Goal: Task Accomplishment & Management: Complete application form

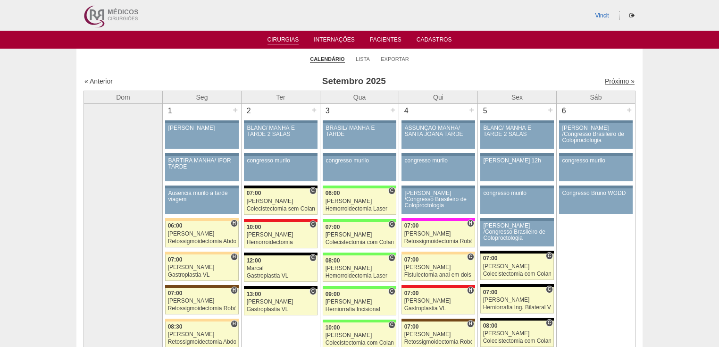
click at [607, 79] on link "Próximo »" at bounding box center [620, 81] width 30 height 8
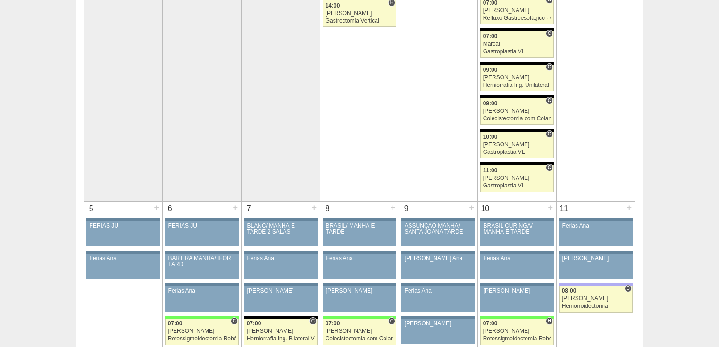
scroll to position [453, 0]
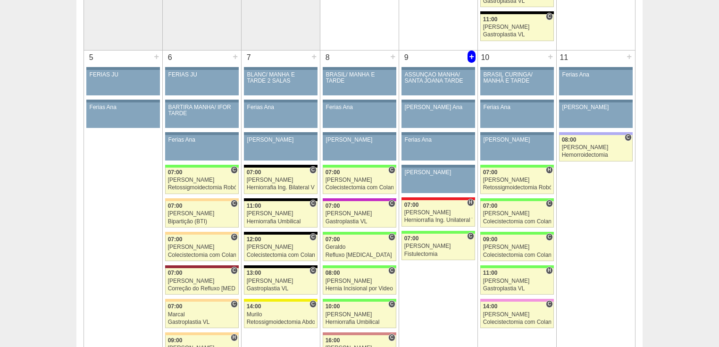
click at [473, 55] on div "+" at bounding box center [471, 56] width 8 height 12
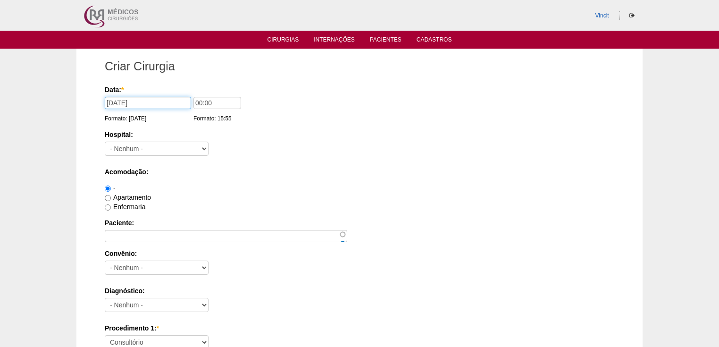
click at [160, 103] on input "09/10/2025" at bounding box center [148, 103] width 86 height 12
click at [209, 99] on input "00:00" at bounding box center [217, 103] width 48 height 12
click at [203, 102] on input "00:00" at bounding box center [217, 103] width 48 height 12
click at [202, 102] on input "00:00" at bounding box center [217, 103] width 48 height 12
type input "14:00"
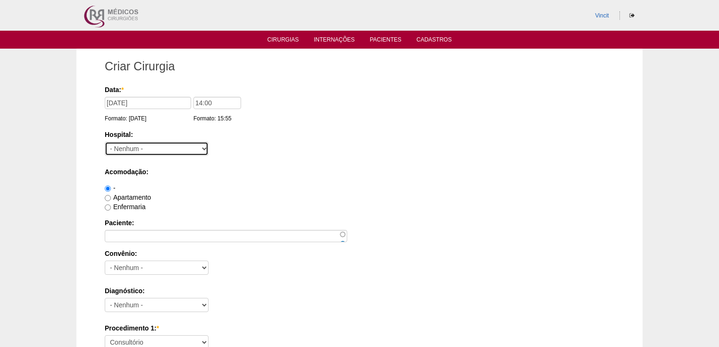
click at [146, 150] on select "- Nenhum - 9 de Julho Albert Einstein Alvorada América Assunção Bartira Benefic…" at bounding box center [157, 149] width 104 height 14
select select "30"
click at [105, 142] on select "- Nenhum - 9 de Julho Albert Einstein Alvorada América Assunção Bartira Benefic…" at bounding box center [157, 149] width 104 height 14
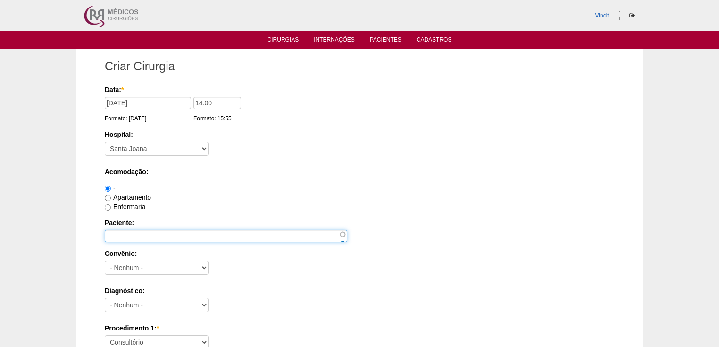
click at [119, 233] on input "Paciente:" at bounding box center [226, 236] width 242 height 12
type input "e"
type input "ELAINE CRISTINA DOS SANTOS BEZERRA"
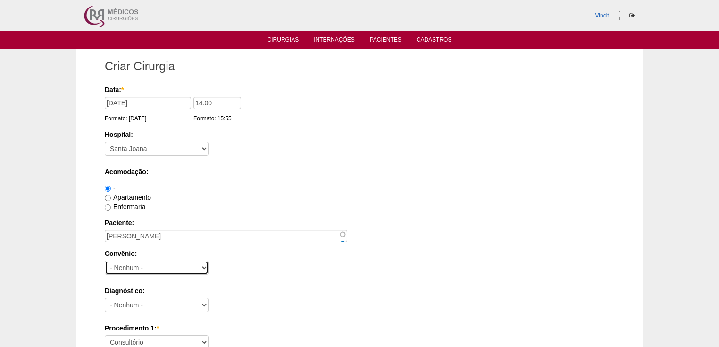
click at [132, 267] on select "- Nenhum - Abet Afresp Allianz Amil Blue Life Caasp Cabesp Caixa de Pensões Car…" at bounding box center [157, 267] width 104 height 14
select select "26"
click at [105, 260] on select "- Nenhum - Abet Afresp Allianz Amil Blue Life Caasp Cabesp Caixa de Pensões Car…" at bounding box center [157, 267] width 104 height 14
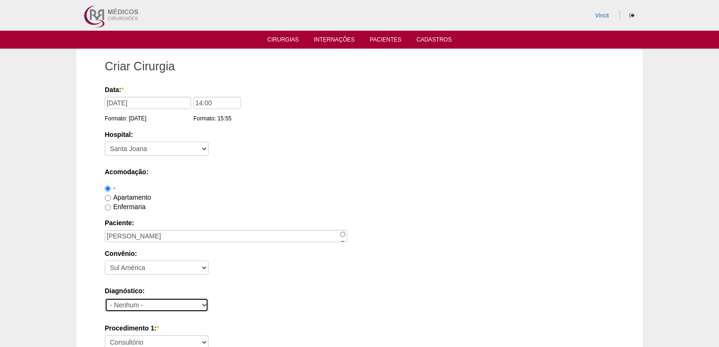
click at [126, 303] on select "- Nenhum - Abdome Agudo Abscesso Hepático Abscesso Perianal Abscesso Peritoneal…" at bounding box center [157, 305] width 104 height 14
select select "3897"
click at [105, 298] on select "- Nenhum - Abdome Agudo Abscesso Hepático Abscesso Perianal Abscesso Peritoneal…" at bounding box center [157, 305] width 104 height 14
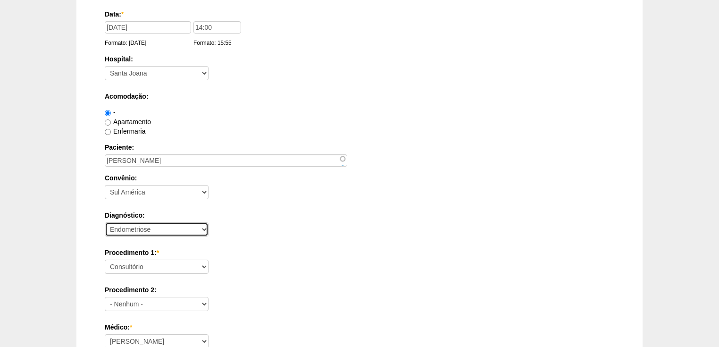
scroll to position [113, 0]
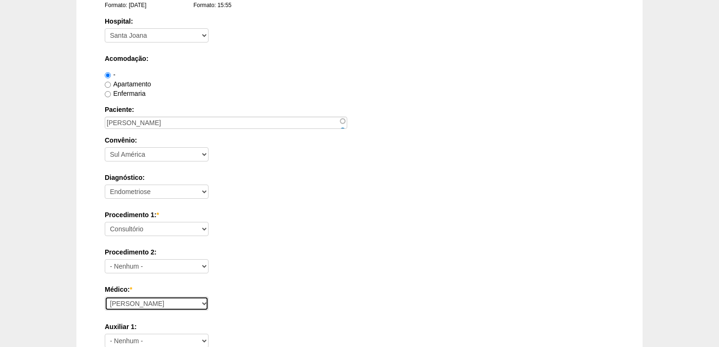
click at [141, 301] on select "Ana Paula Bruno Felipe Rossi Geraldo Igor Benevides Isabella Juliana Luiz Guilh…" at bounding box center [157, 303] width 104 height 14
select select "22"
click at [105, 296] on select "Ana Paula Bruno Felipe Rossi Geraldo Igor Benevides Isabella Juliana Luiz Guilh…" at bounding box center [157, 303] width 104 height 14
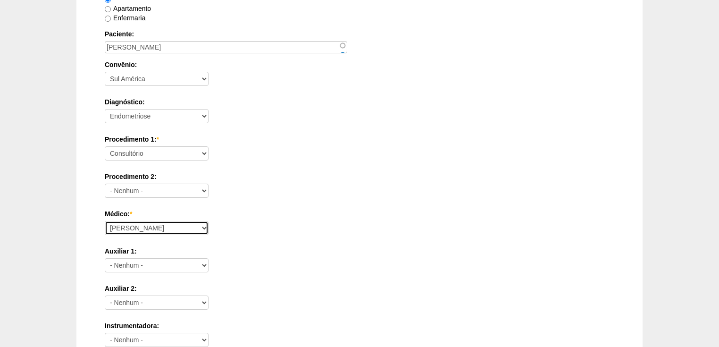
scroll to position [264, 0]
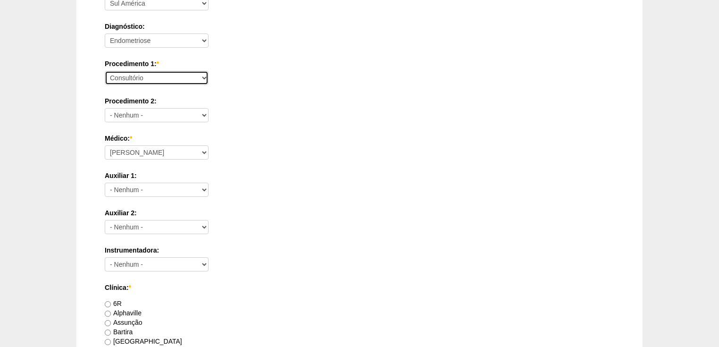
click at [133, 77] on select "Consultório Abscesso Hepático - Drenagem Abscesso perianal Amputação Abdômino P…" at bounding box center [157, 78] width 104 height 14
select select "4016"
click at [105, 71] on select "Consultório Abscesso Hepático - Drenagem Abscesso perianal Amputação Abdômino P…" at bounding box center [157, 78] width 104 height 14
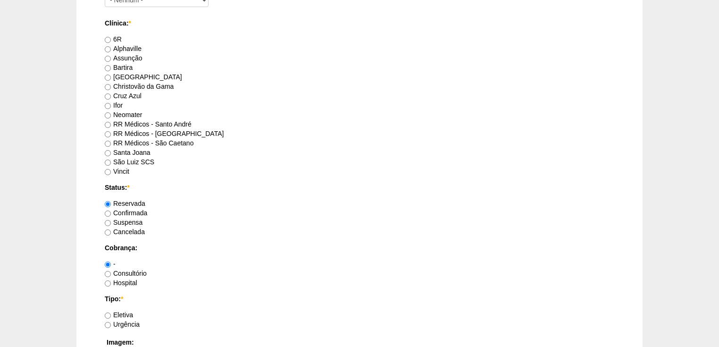
scroll to position [566, 0]
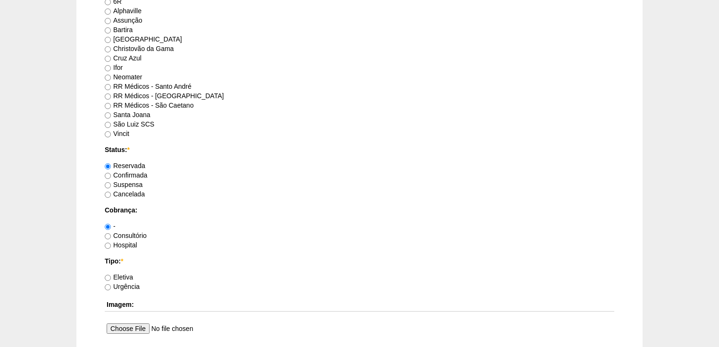
click at [106, 275] on input "Eletiva" at bounding box center [108, 278] width 6 height 6
radio input "true"
click at [108, 243] on input "Hospital" at bounding box center [108, 245] width 6 height 6
radio input "true"
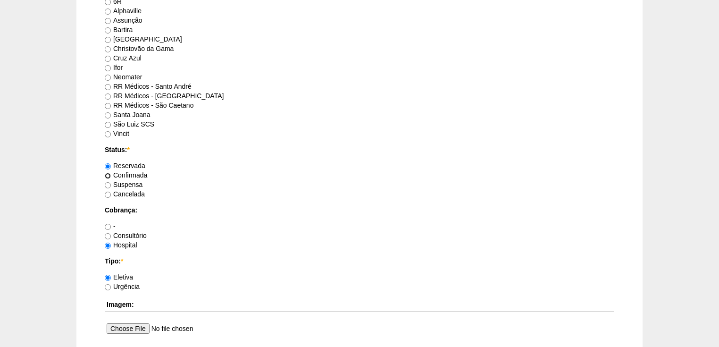
click at [108, 173] on input "Confirmada" at bounding box center [108, 176] width 6 height 6
radio input "true"
click at [106, 114] on input "Santa Joana" at bounding box center [108, 115] width 6 height 6
radio input "true"
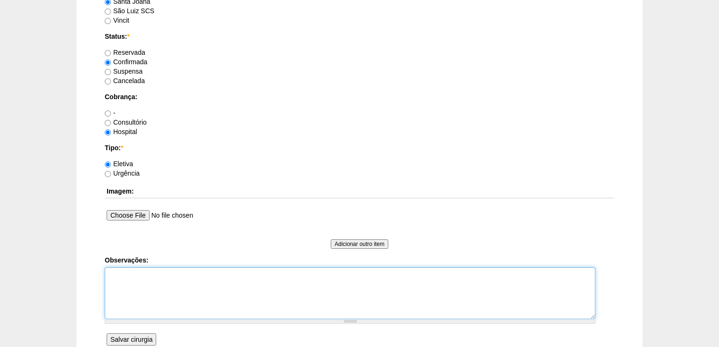
click at [118, 272] on textarea "Observações:" at bounding box center [350, 293] width 491 height 52
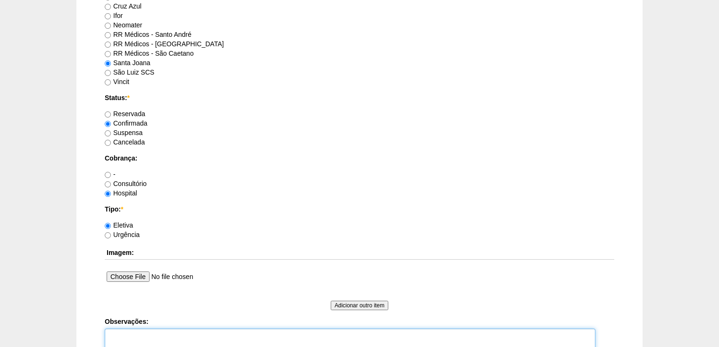
scroll to position [392, 0]
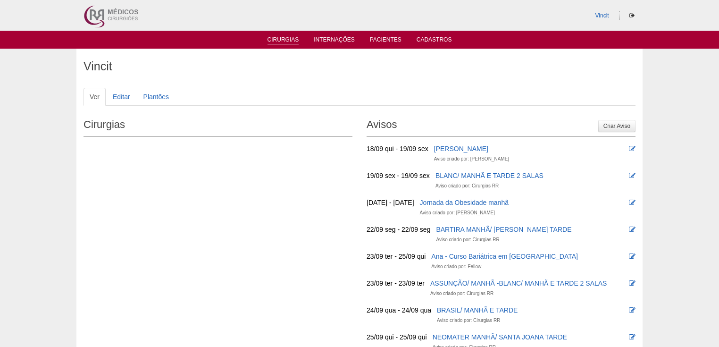
click at [290, 40] on link "Cirurgias" at bounding box center [283, 40] width 32 height 8
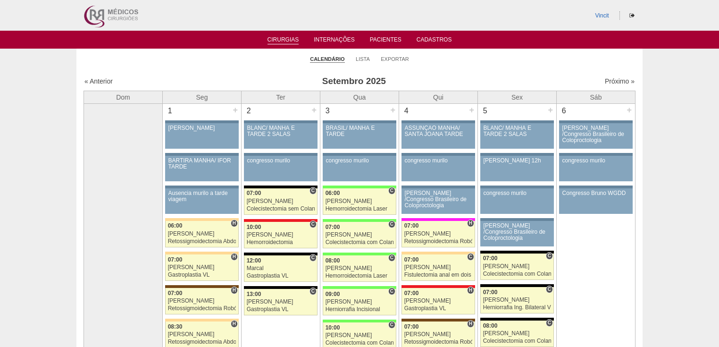
scroll to position [38, 0]
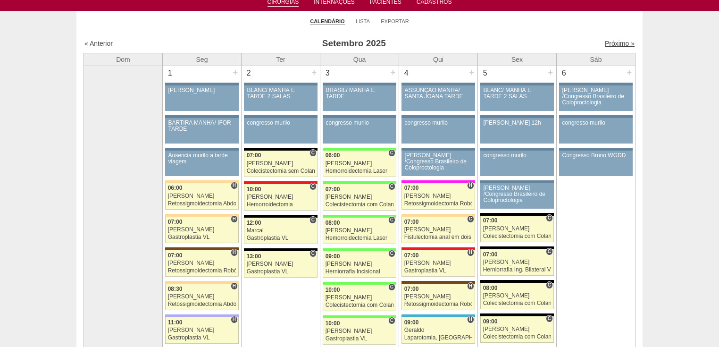
click at [611, 42] on link "Próximo »" at bounding box center [620, 44] width 30 height 8
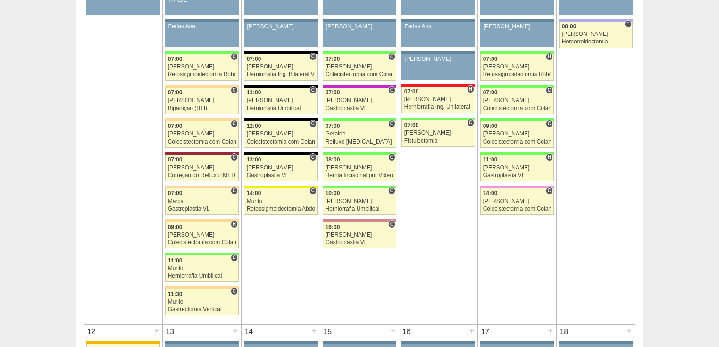
scroll to position [642, 0]
